Goal: Task Accomplishment & Management: Manage account settings

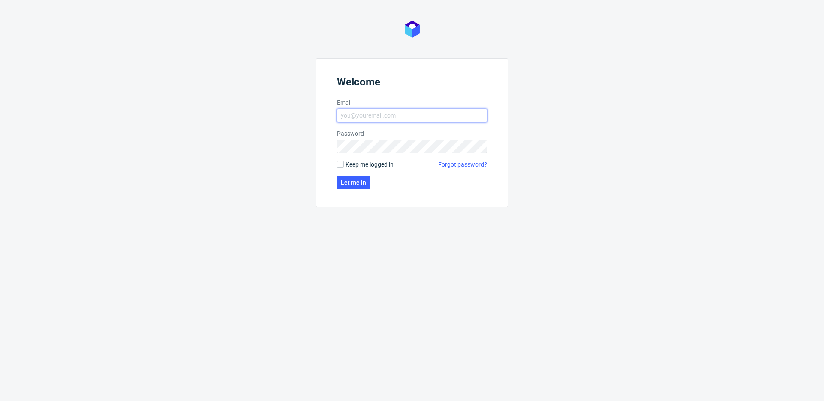
type input "[EMAIL_ADDRESS][DOMAIN_NAME]"
click at [355, 168] on span "Keep me logged in" at bounding box center [369, 164] width 48 height 9
click at [344, 168] on input "Keep me logged in" at bounding box center [340, 164] width 7 height 7
checkbox input "true"
click at [351, 179] on span "Let me in" at bounding box center [353, 182] width 25 height 6
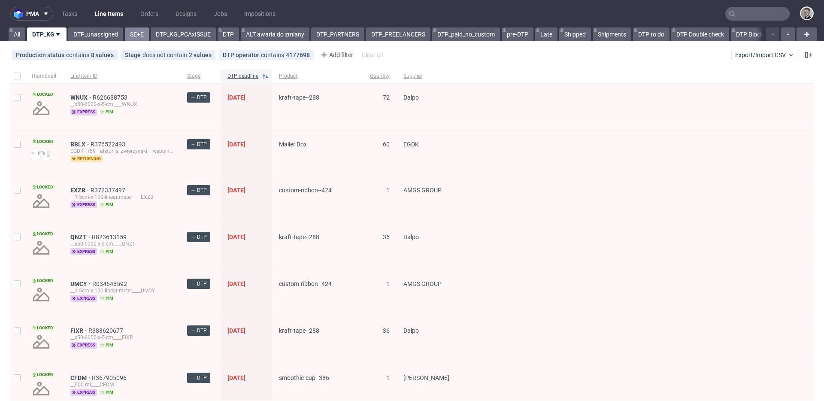
click at [143, 35] on link "SE+E" at bounding box center [137, 34] width 24 height 14
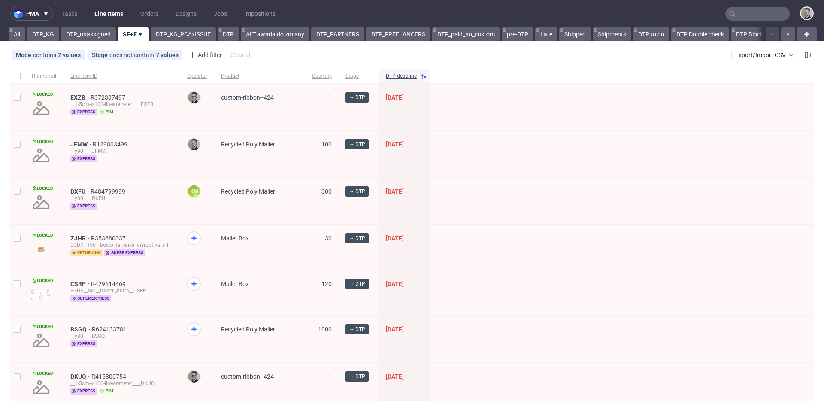
scroll to position [150, 0]
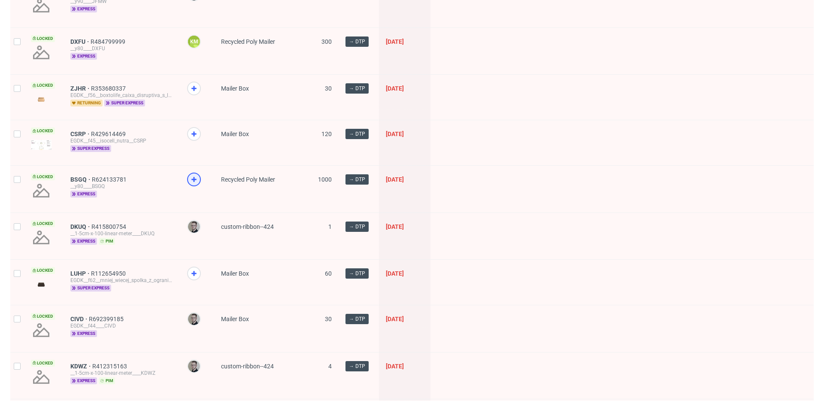
click at [193, 176] on icon at bounding box center [194, 179] width 10 height 10
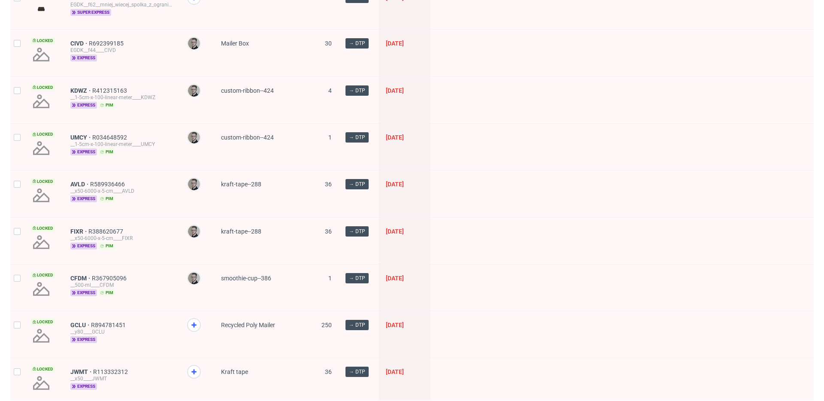
scroll to position [595, 0]
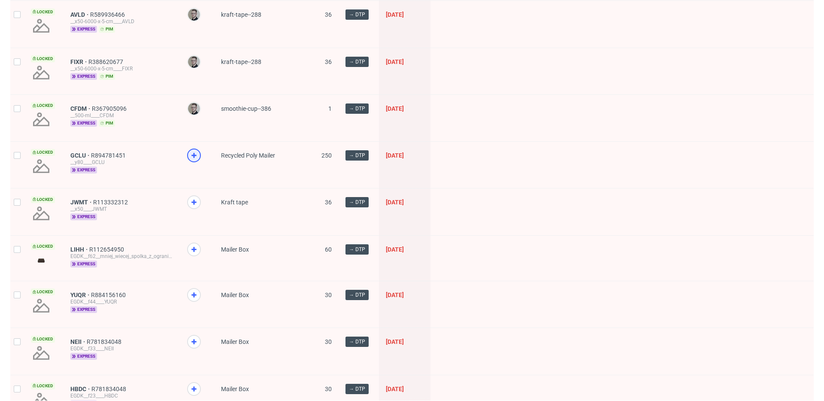
click at [193, 153] on use at bounding box center [193, 155] width 5 height 5
click at [194, 199] on icon at bounding box center [194, 202] width 10 height 10
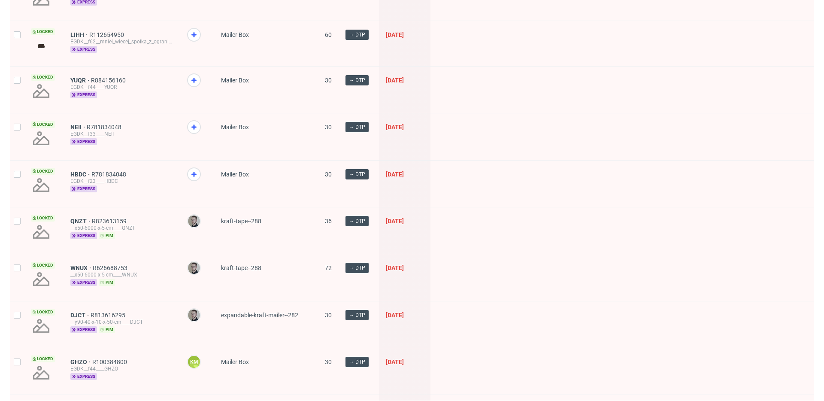
scroll to position [822, 0]
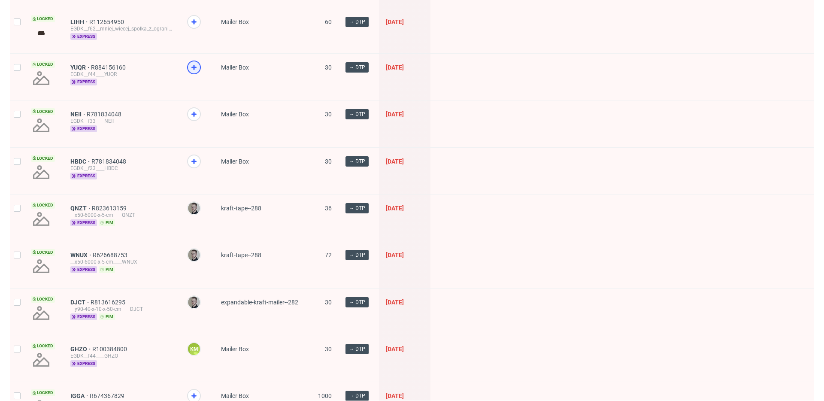
click at [191, 64] on icon at bounding box center [194, 67] width 10 height 10
click at [192, 112] on icon at bounding box center [194, 114] width 10 height 10
click at [197, 158] on icon at bounding box center [194, 161] width 10 height 10
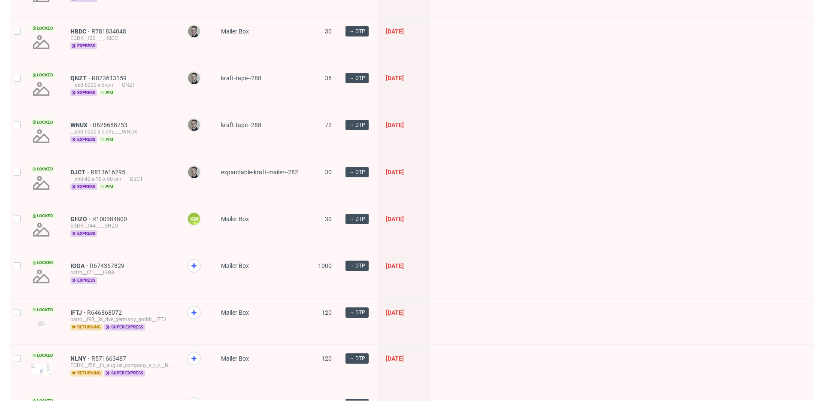
scroll to position [1032, 0]
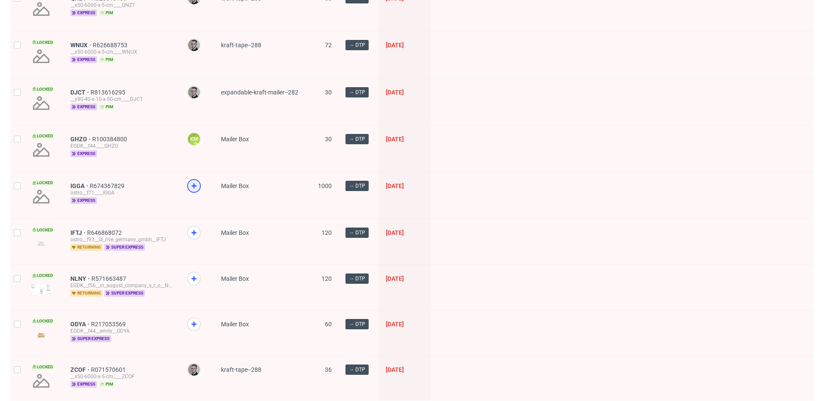
click at [192, 186] on icon at bounding box center [194, 186] width 10 height 10
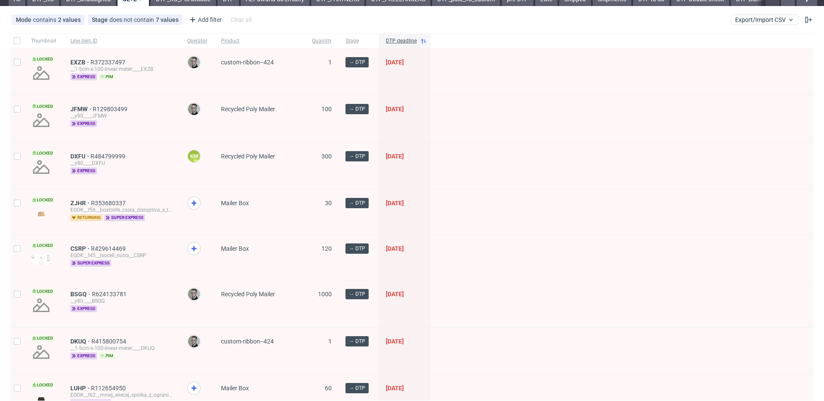
scroll to position [0, 0]
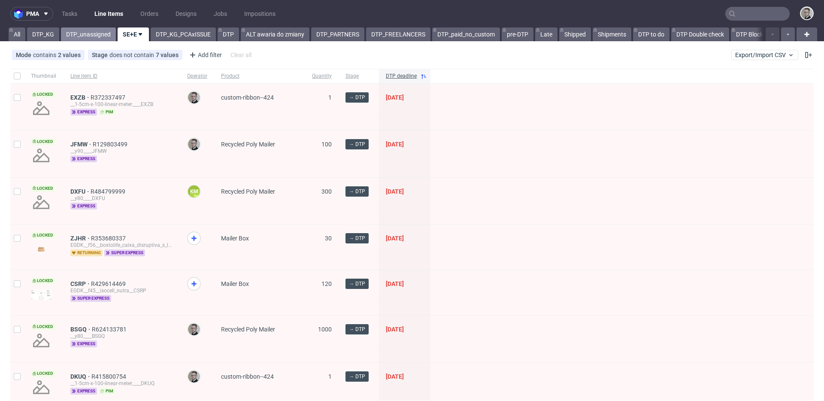
click at [76, 34] on link "DTP_unassigned" at bounding box center [88, 34] width 55 height 14
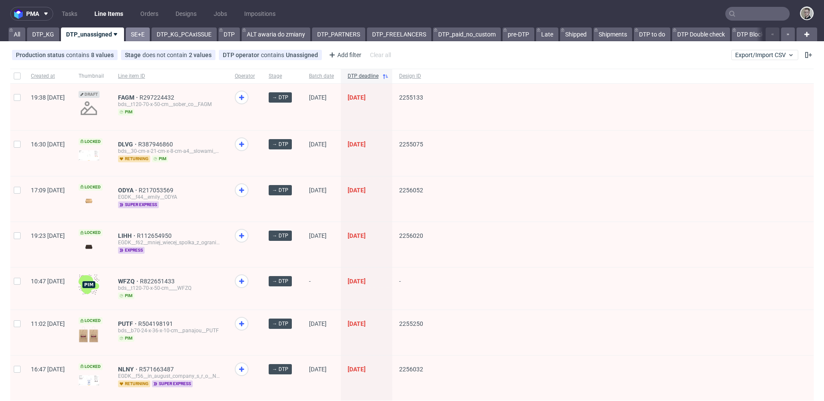
click at [134, 35] on link "SE+E" at bounding box center [138, 34] width 24 height 14
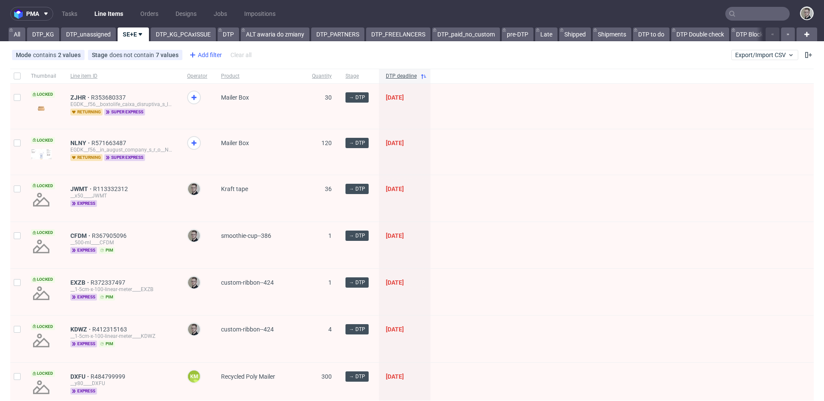
click at [211, 52] on div "Add filter" at bounding box center [205, 55] width 38 height 14
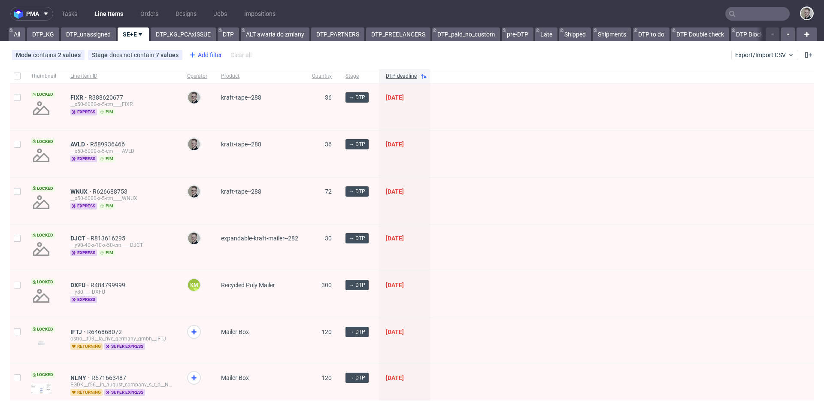
click at [208, 55] on div "Add filter" at bounding box center [205, 55] width 38 height 14
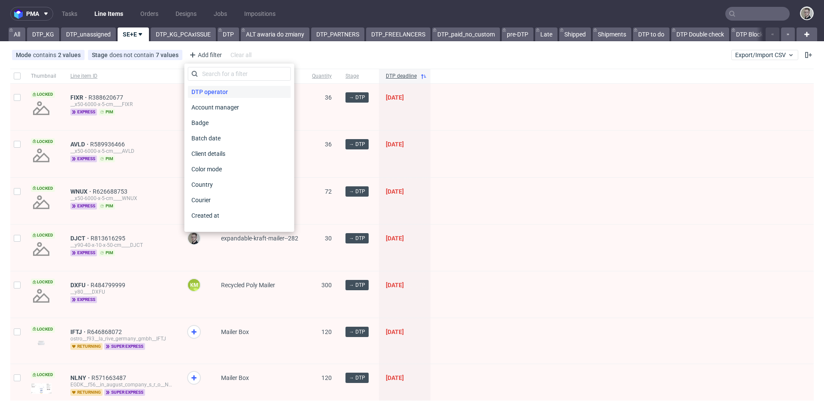
click at [219, 89] on span "DTP operator" at bounding box center [209, 92] width 43 height 12
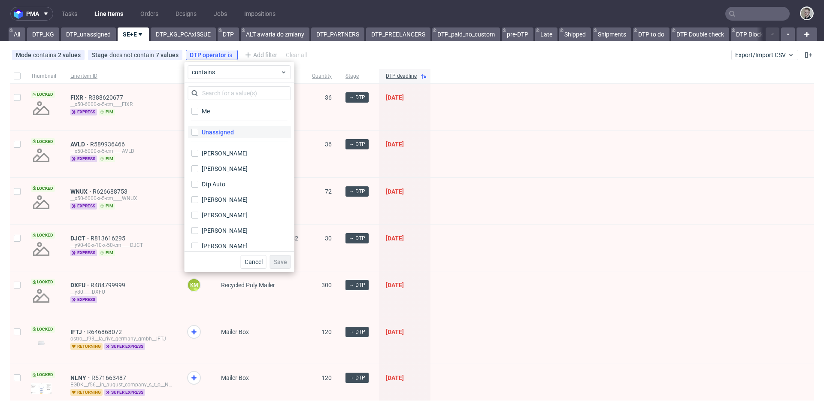
click at [233, 128] on label "Unassigned" at bounding box center [239, 132] width 103 height 12
click at [198, 129] on input "Unassigned" at bounding box center [194, 132] width 7 height 7
checkbox input "true"
click at [286, 263] on span "Save" at bounding box center [280, 262] width 13 height 6
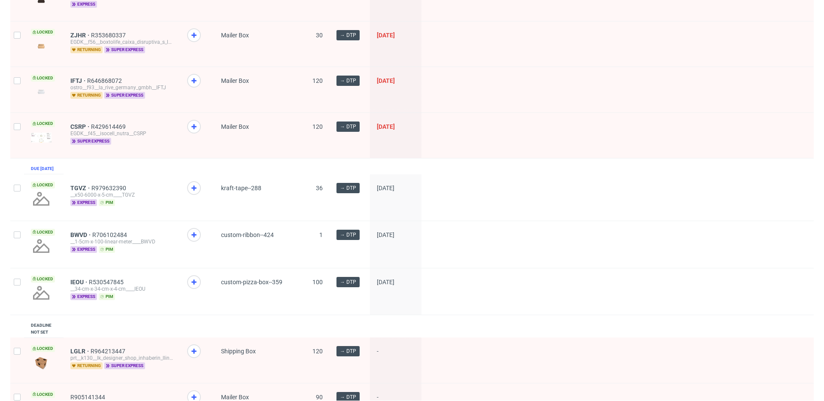
scroll to position [327, 0]
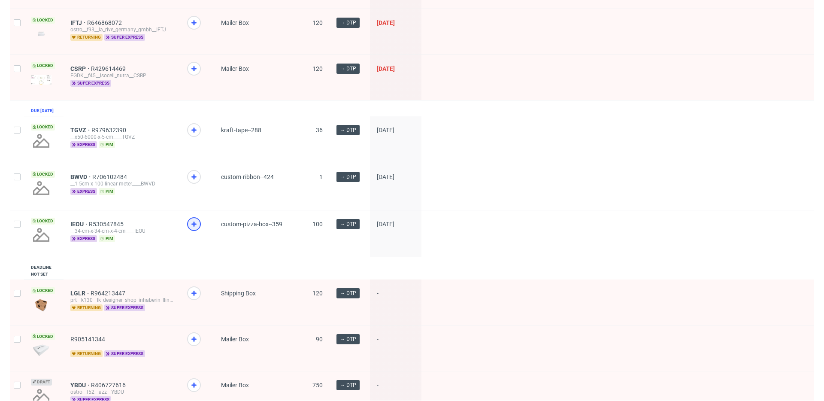
click at [187, 229] on div at bounding box center [194, 224] width 14 height 14
click at [194, 181] on icon at bounding box center [194, 177] width 10 height 10
click at [194, 133] on icon at bounding box center [194, 130] width 10 height 10
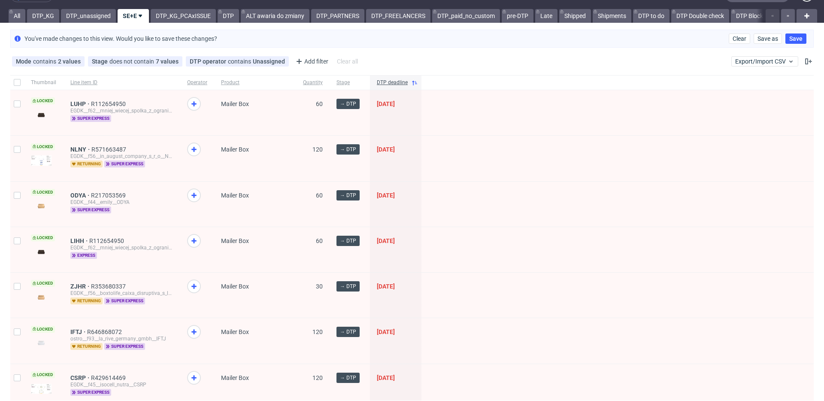
scroll to position [0, 0]
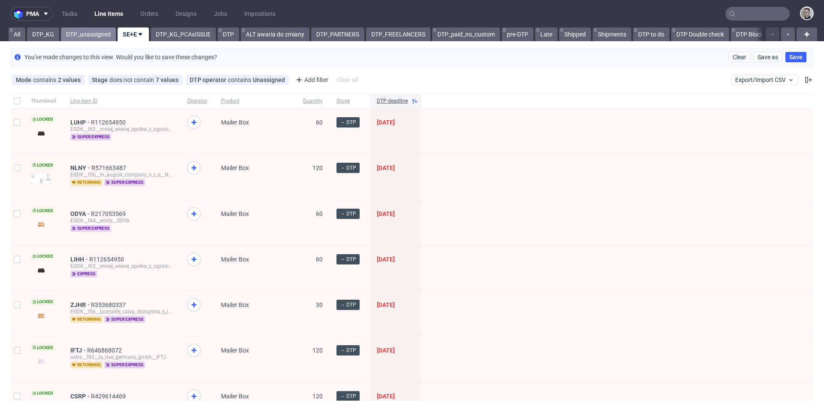
click at [82, 33] on link "DTP_unassigned" at bounding box center [88, 34] width 55 height 14
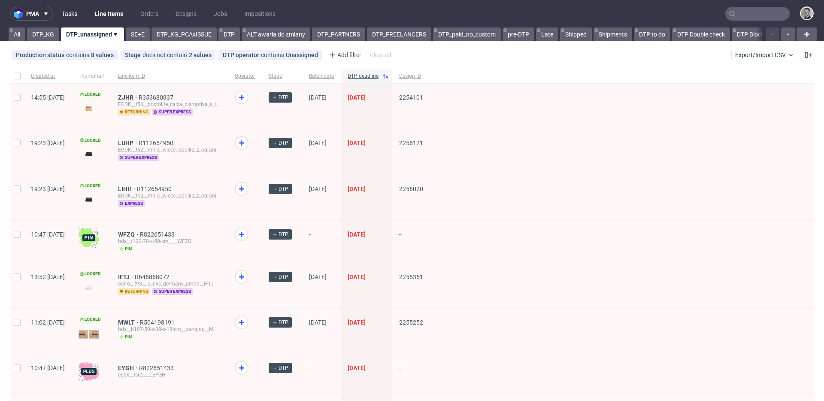
click at [71, 15] on link "Tasks" at bounding box center [70, 14] width 26 height 14
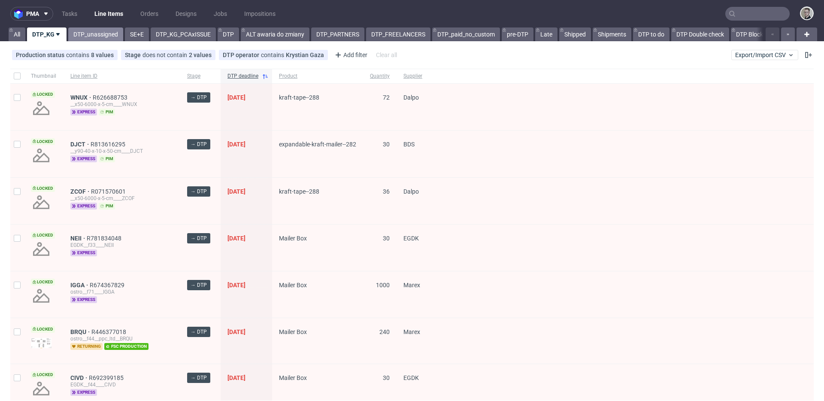
click at [88, 41] on link "DTP_unassigned" at bounding box center [95, 34] width 55 height 14
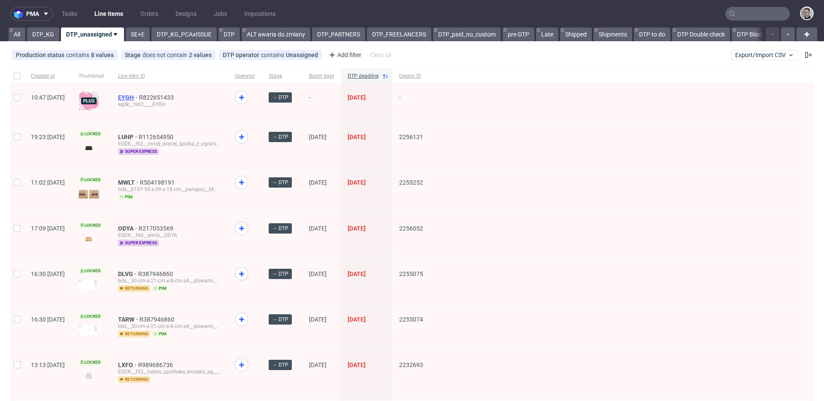
click at [139, 99] on span "EYGH" at bounding box center [128, 97] width 21 height 7
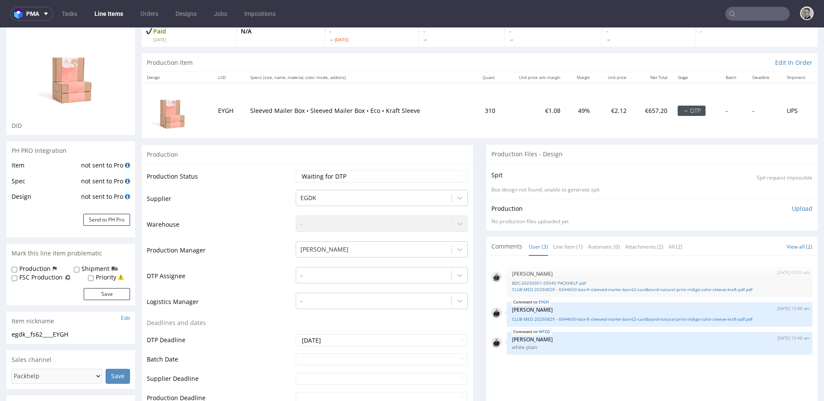
scroll to position [60, 0]
click at [754, 320] on link "CLUB MED 20250829 - 6044650-box-fr-sleeved-mailer-box-62-cardboard-natural-prin…" at bounding box center [659, 317] width 295 height 6
click at [760, 319] on link "CLUB MED 20250829 - 6044650-box-fr-sleeved-mailer-box-62-cardboard-natural-prin…" at bounding box center [659, 317] width 295 height 6
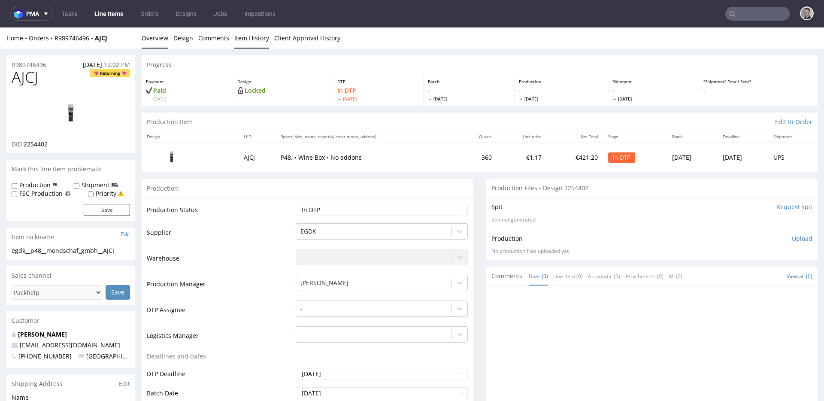
click at [243, 41] on link "Item History" at bounding box center [251, 37] width 35 height 21
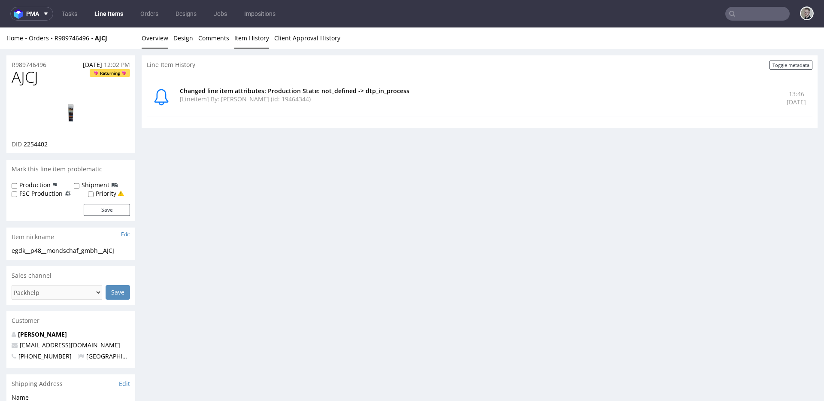
click at [154, 37] on link "Overview" at bounding box center [155, 37] width 27 height 21
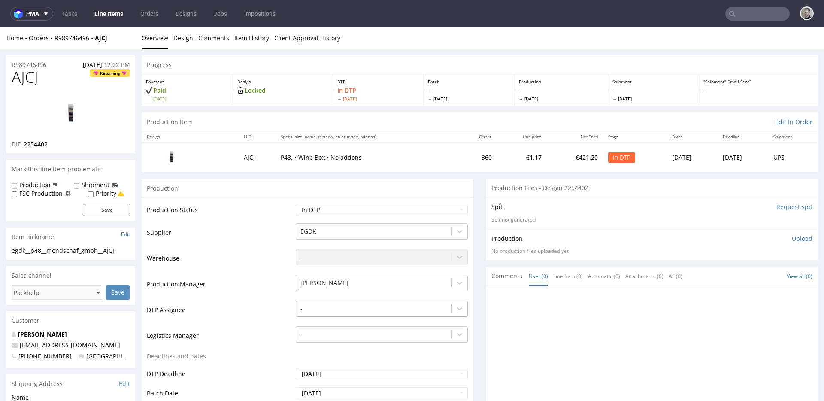
click at [323, 310] on div "-" at bounding box center [382, 306] width 172 height 12
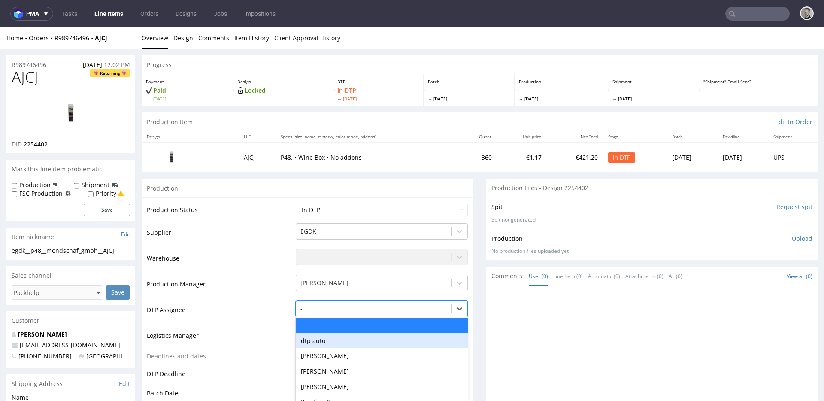
scroll to position [47, 0]
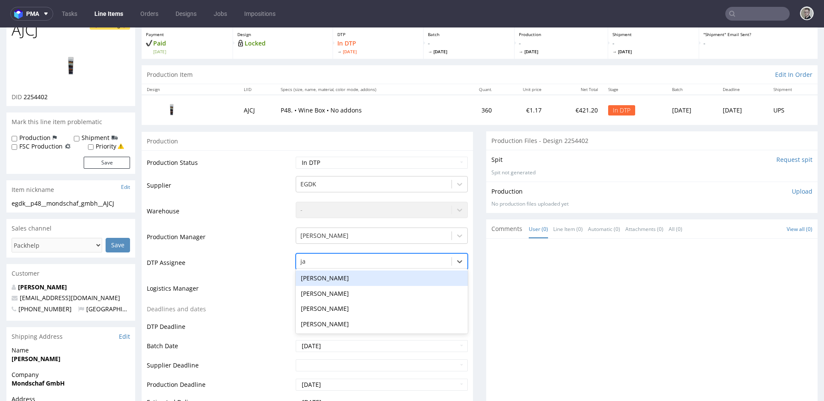
type input "jan"
click at [383, 275] on div "[PERSON_NAME]" at bounding box center [382, 277] width 172 height 15
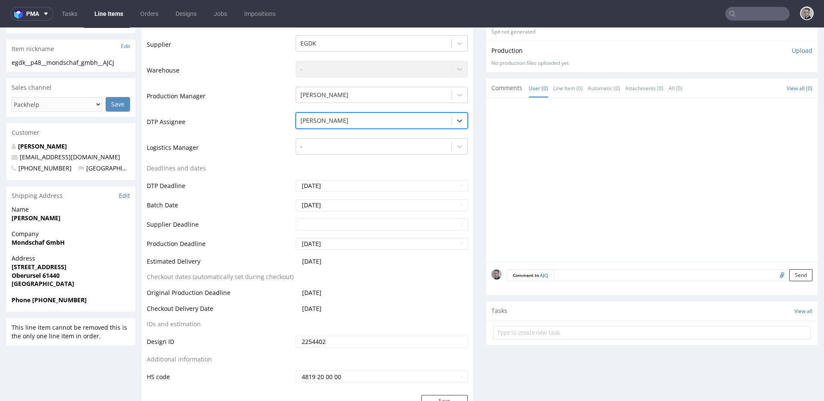
scroll to position [218, 0]
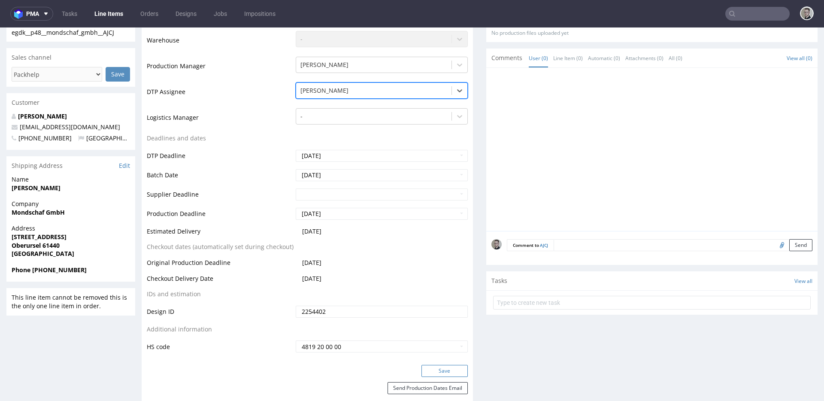
click at [456, 372] on button "Save" at bounding box center [444, 371] width 46 height 12
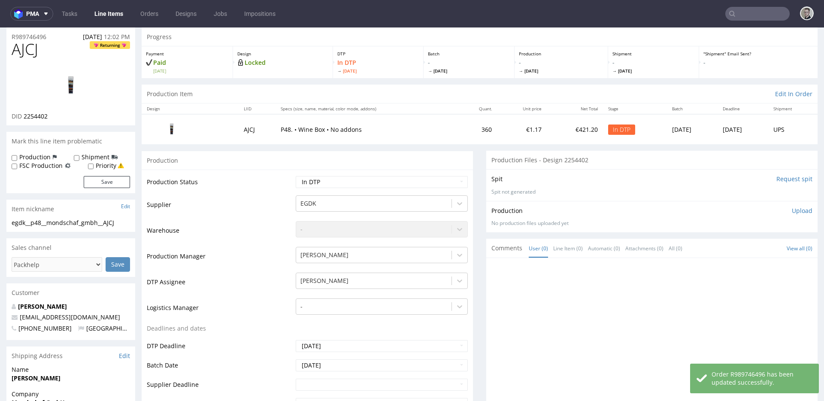
scroll to position [0, 0]
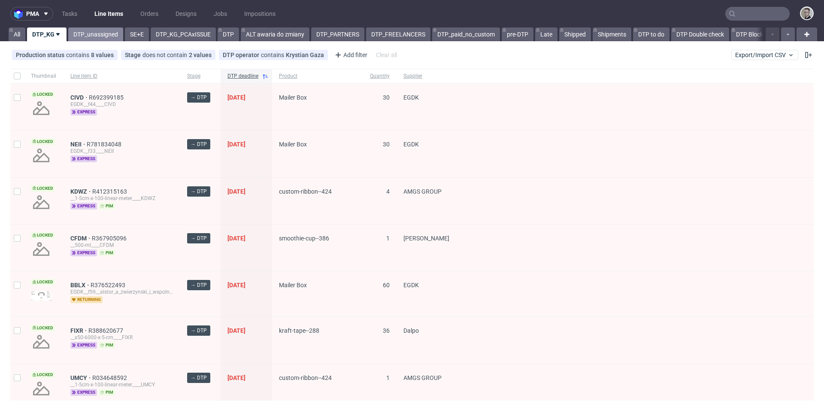
click at [100, 32] on link "DTP_unassigned" at bounding box center [95, 34] width 55 height 14
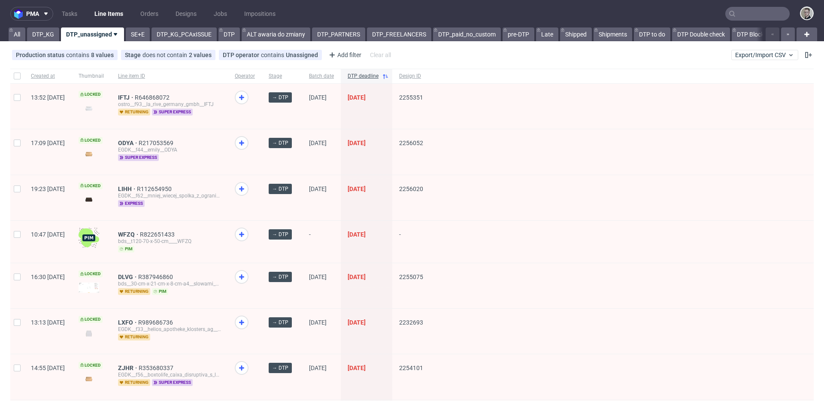
click at [40, 48] on div "Production status contains 8 values Not Defined, Waiting for DTP, Waiting for D…" at bounding box center [202, 55] width 384 height 14
click at [42, 41] on div "pma Tasks Line Items Orders Designs Jobs Impositions All DTP_KG DTP_unassigned …" at bounding box center [412, 200] width 824 height 401
click at [45, 36] on link "DTP_KG" at bounding box center [43, 34] width 32 height 14
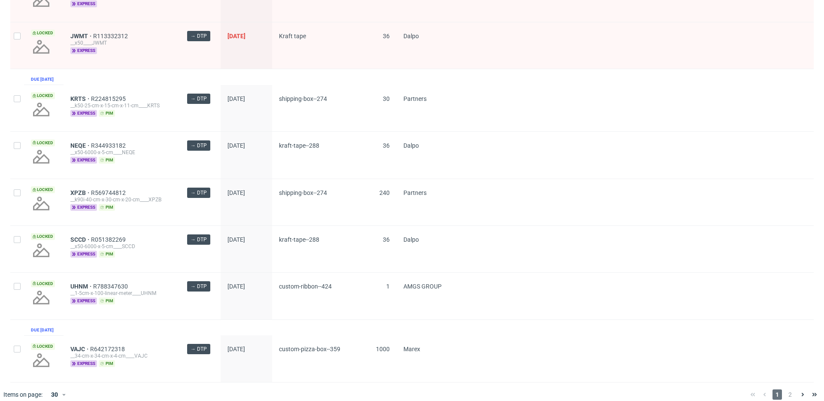
scroll to position [1157, 0]
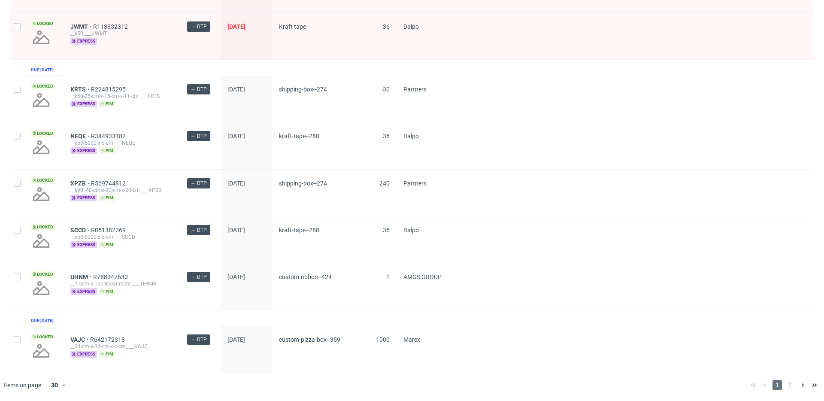
click at [785, 378] on div "1 2" at bounding box center [783, 385] width 81 height 24
click at [786, 387] on span "2" at bounding box center [789, 385] width 9 height 10
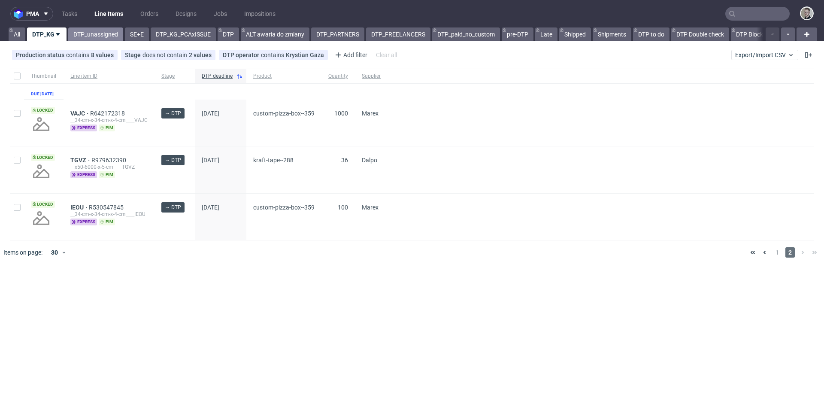
click at [74, 35] on link "DTP_unassigned" at bounding box center [95, 34] width 55 height 14
